Goal: Task Accomplishment & Management: Complete application form

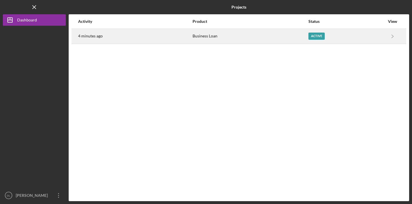
click at [354, 40] on div "Active" at bounding box center [346, 36] width 76 height 14
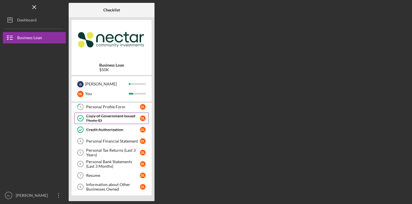
scroll to position [13, 0]
click at [124, 142] on div "Personal Financial Statement" at bounding box center [113, 141] width 54 height 5
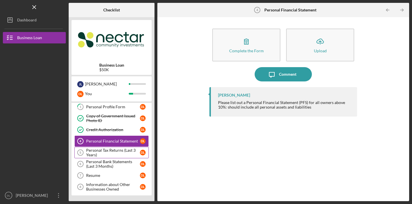
click at [123, 155] on div "Personal Tax Returns (Last 3 Years)" at bounding box center [113, 152] width 54 height 9
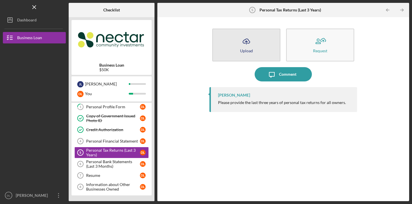
click at [257, 44] on button "Icon/Upload Upload" at bounding box center [246, 45] width 68 height 33
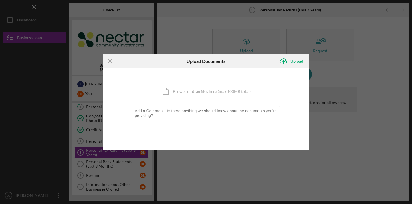
click at [241, 102] on div "Icon/Document Browse or drag files here (max 100MB total) Tap to choose files o…" at bounding box center [206, 91] width 149 height 23
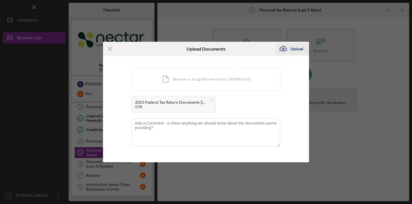
click at [299, 51] on div "Upload" at bounding box center [296, 48] width 13 height 11
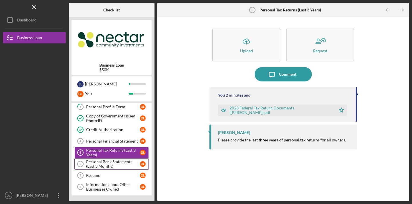
scroll to position [13, 0]
click at [116, 166] on div "Personal Bank Statements (Last 3 Months)" at bounding box center [113, 164] width 54 height 9
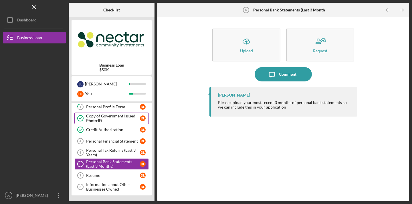
scroll to position [13, 0]
click at [107, 160] on div "Personal Bank Statements (Last 3 Months)" at bounding box center [113, 164] width 54 height 9
click at [107, 152] on div "Personal Tax Returns (Last 3 Years)" at bounding box center [113, 152] width 54 height 9
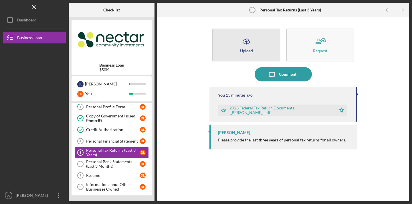
click at [257, 53] on button "Icon/Upload Upload" at bounding box center [246, 45] width 68 height 33
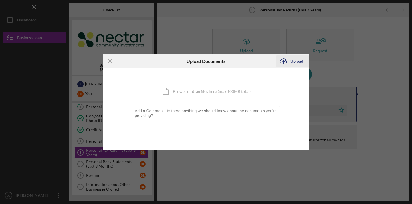
click at [289, 63] on icon "Icon/Upload" at bounding box center [283, 61] width 14 height 14
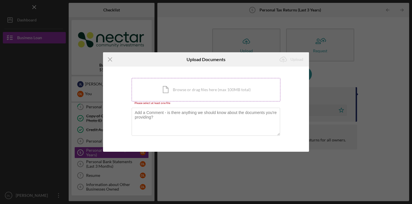
click at [251, 83] on div "Icon/Document Browse or drag files here (max 100MB total) Tap to choose files o…" at bounding box center [206, 89] width 149 height 23
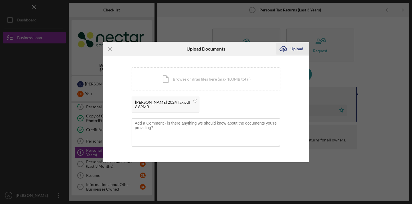
click at [288, 50] on icon "Icon/Upload" at bounding box center [283, 49] width 14 height 14
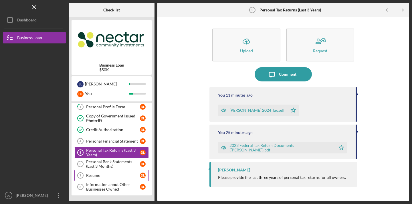
click at [101, 175] on div "Resume" at bounding box center [113, 175] width 54 height 5
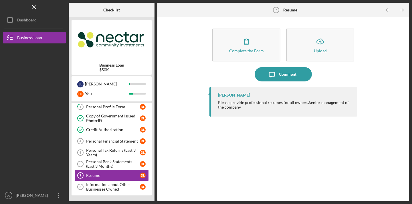
click at [269, 25] on div "Complete the Form Form Icon/Upload Upload Icon/Message Comment [PERSON_NAME] Pl…" at bounding box center [283, 109] width 148 height 178
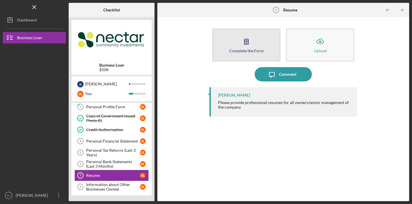
click at [269, 39] on button "Complete the Form Form" at bounding box center [246, 45] width 68 height 33
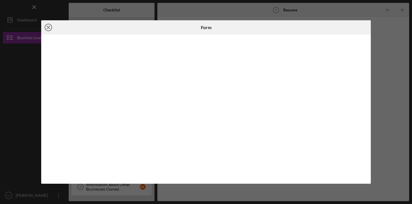
click at [52, 30] on icon "Icon/Close" at bounding box center [48, 27] width 14 height 14
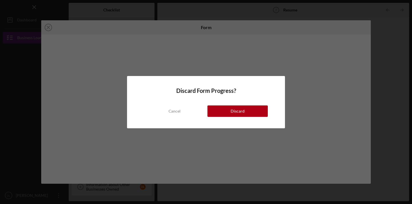
click at [48, 29] on div "Discard Form Progress? Cancel Discard" at bounding box center [206, 102] width 412 height 204
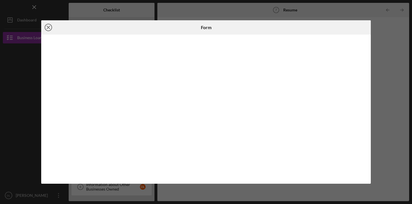
click at [48, 23] on icon "Icon/Close" at bounding box center [48, 27] width 14 height 14
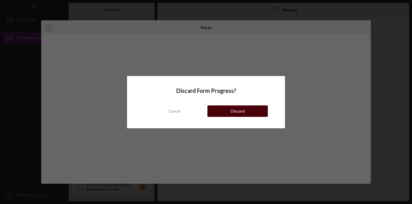
click at [241, 112] on div "Discard" at bounding box center [238, 111] width 14 height 11
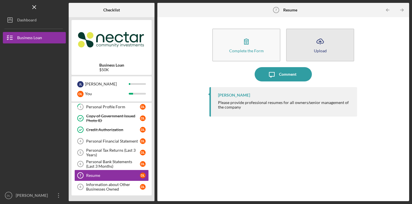
click at [319, 55] on button "Icon/Upload Upload" at bounding box center [320, 45] width 68 height 33
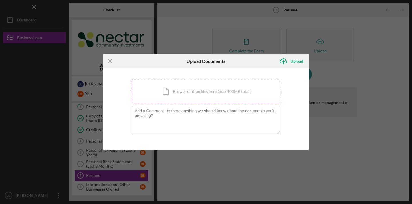
click at [191, 93] on div "Icon/Document Browse or drag files here (max 100MB total) Tap to choose files o…" at bounding box center [206, 91] width 149 height 23
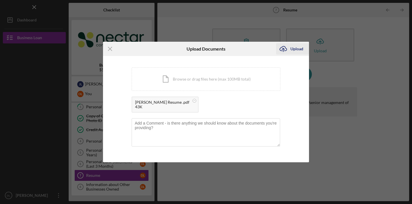
click at [293, 46] on div "Upload" at bounding box center [296, 48] width 13 height 11
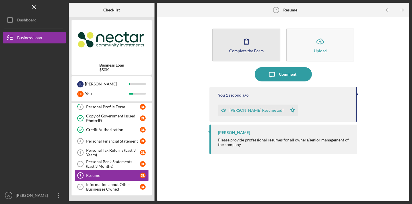
click at [255, 42] on button "Complete the Form Form" at bounding box center [246, 45] width 68 height 33
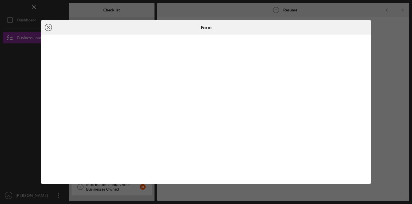
click at [47, 27] on icon "Icon/Close" at bounding box center [48, 27] width 14 height 14
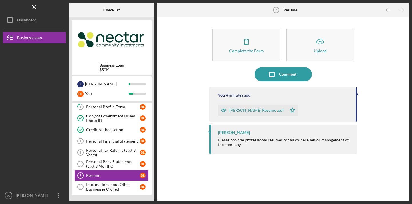
click at [257, 112] on div "[PERSON_NAME] Resume .pdf" at bounding box center [256, 110] width 54 height 5
click at [402, 11] on icon "close" at bounding box center [401, 10] width 3 height 3
click at [124, 186] on div "Information about Other Businesses Owned" at bounding box center [113, 186] width 54 height 9
